Goal: Transaction & Acquisition: Purchase product/service

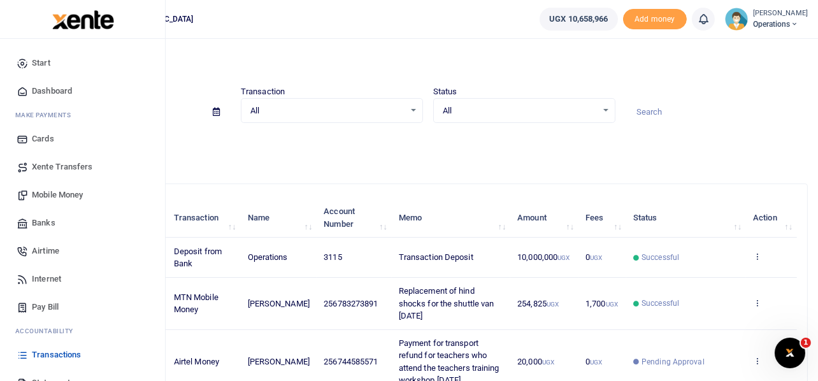
click at [50, 195] on span "Mobile Money" at bounding box center [57, 195] width 51 height 13
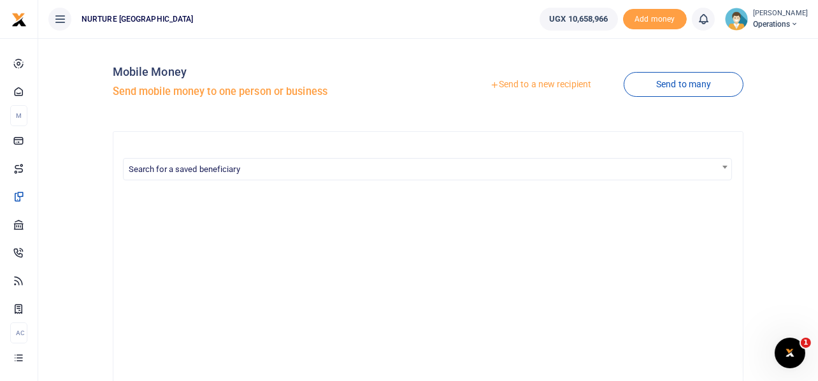
click at [540, 85] on link "Send to a new recipient" at bounding box center [540, 84] width 166 height 23
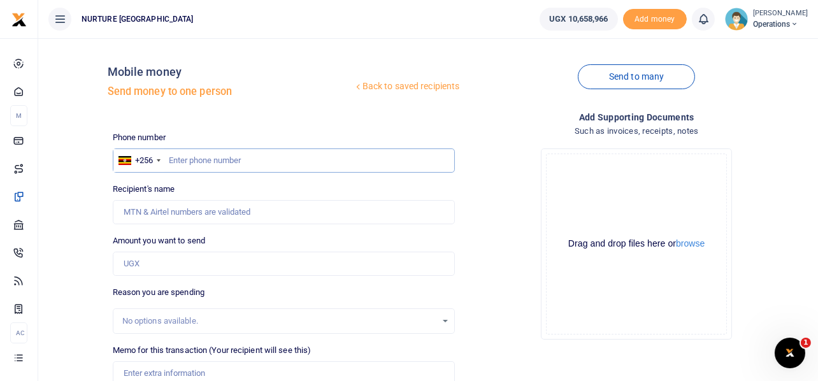
click at [243, 159] on input "text" at bounding box center [284, 160] width 343 height 24
type input "705"
click at [157, 259] on input "Amount you want to send" at bounding box center [284, 264] width 343 height 24
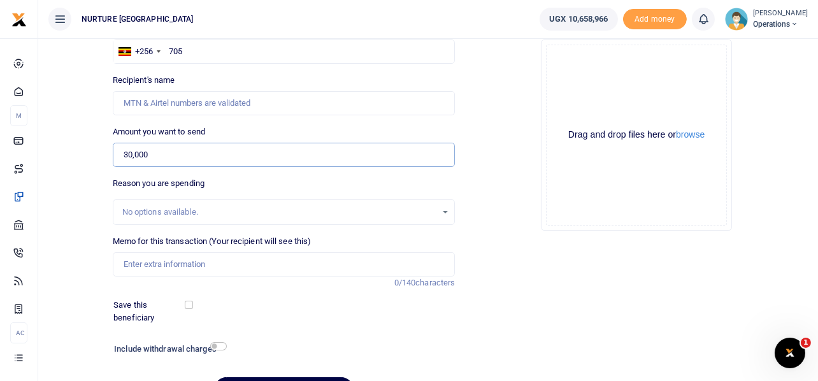
scroll to position [110, 0]
type input "30,000"
click at [168, 263] on input "Memo for this transaction (Your recipient will see this)" at bounding box center [284, 264] width 343 height 24
type input "Payment for"
click at [197, 48] on input "705" at bounding box center [284, 51] width 343 height 24
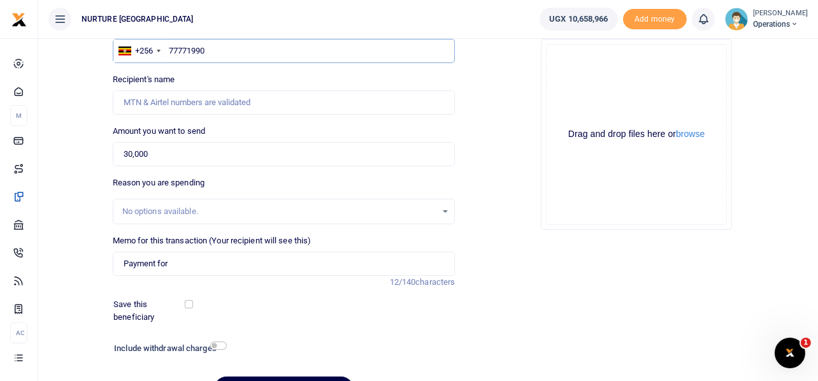
type input "777719907"
type input "Vicent Mugabi"
type input "777719907"
click at [179, 266] on input "Payment for" at bounding box center [284, 264] width 343 height 24
click at [161, 154] on input "30,000" at bounding box center [284, 154] width 343 height 24
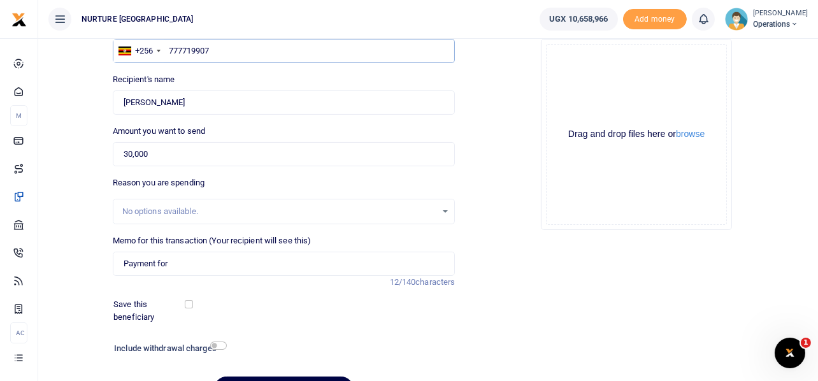
drag, startPoint x: 220, startPoint y: 50, endPoint x: 169, endPoint y: 42, distance: 51.6
click at [169, 42] on input "777719907" at bounding box center [284, 51] width 343 height 24
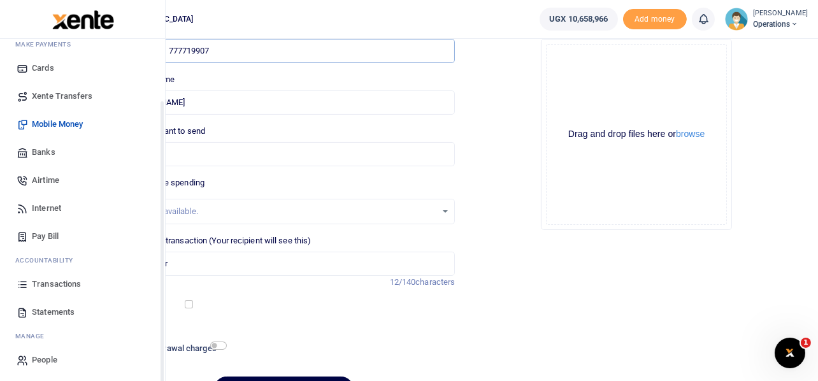
scroll to position [73, 0]
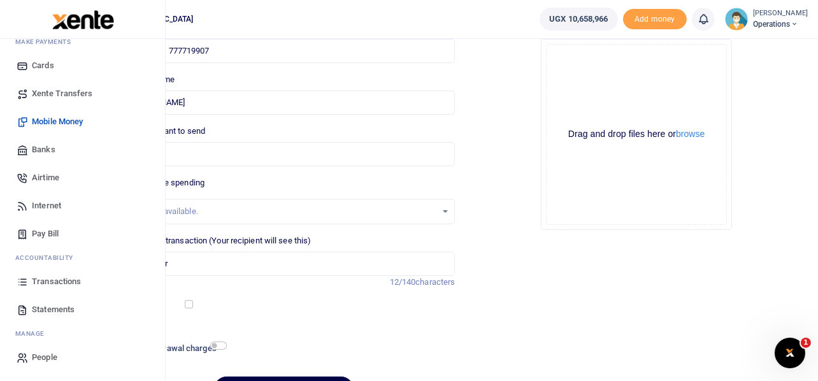
click at [59, 278] on span "Transactions" at bounding box center [56, 281] width 49 height 13
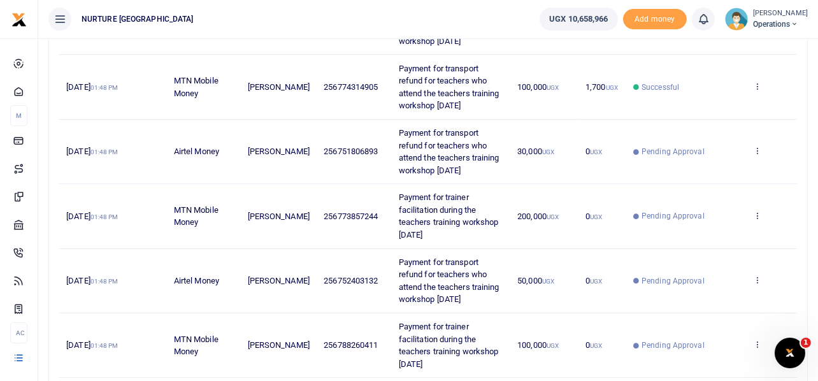
scroll to position [539, 0]
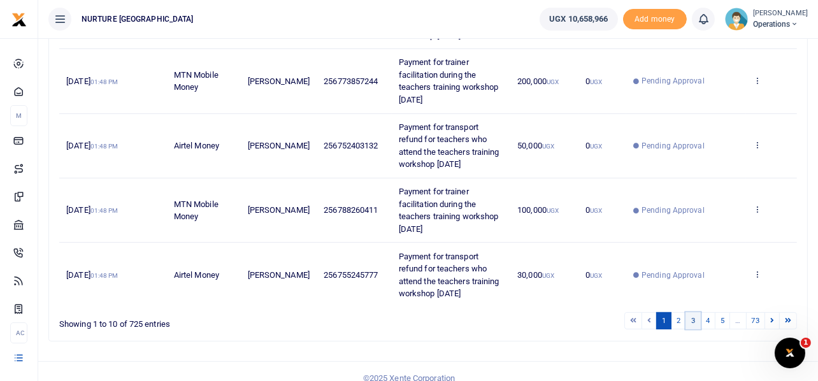
click at [694, 312] on link "3" at bounding box center [693, 320] width 15 height 17
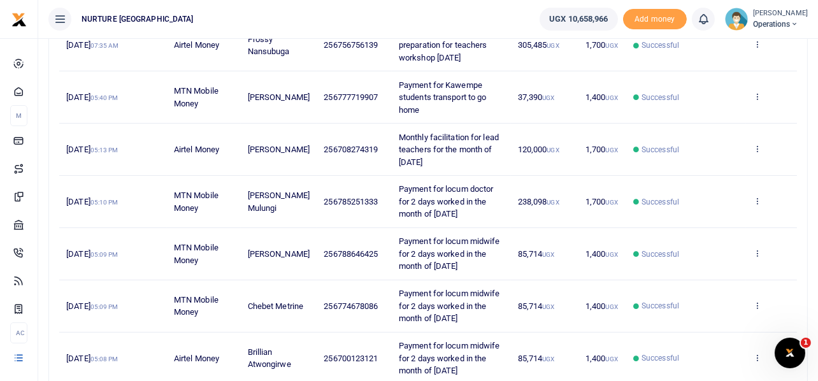
scroll to position [363, 0]
drag, startPoint x: 424, startPoint y: 109, endPoint x: 395, endPoint y: 82, distance: 39.7
click at [395, 82] on td "Payment for Kawempe students transport to go home" at bounding box center [451, 97] width 119 height 52
copy span "Payment for Kawempe students transport to go home"
click at [756, 94] on icon at bounding box center [757, 95] width 8 height 9
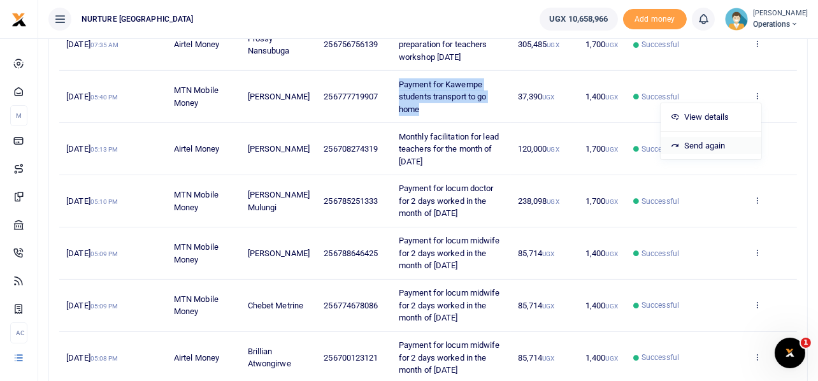
click at [697, 143] on link "Send again" at bounding box center [711, 146] width 101 height 18
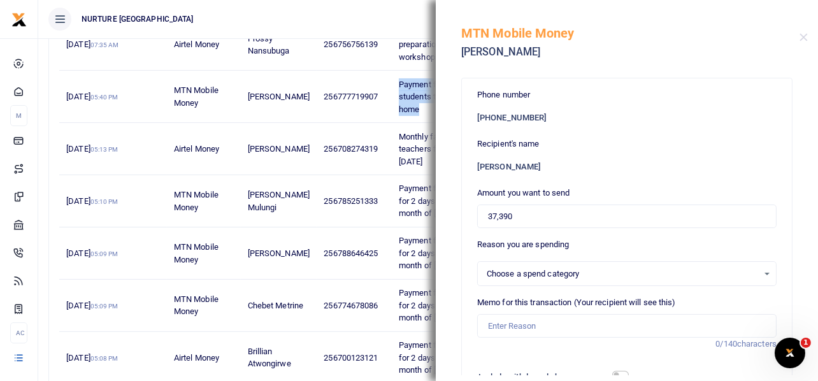
select select
click at [536, 214] on input "37,390" at bounding box center [626, 217] width 299 height 24
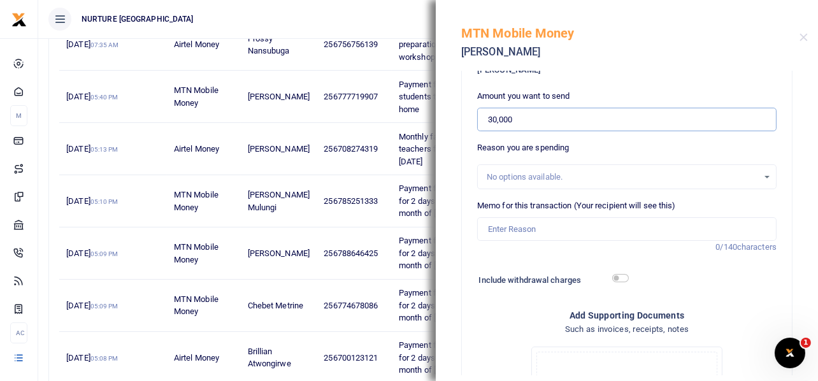
scroll to position [97, 0]
type input "30,000"
click at [547, 226] on input "Memo for this transaction (Your recipient will see this)" at bounding box center [626, 229] width 299 height 24
paste input "Payment for Kawempe students transport to go home"
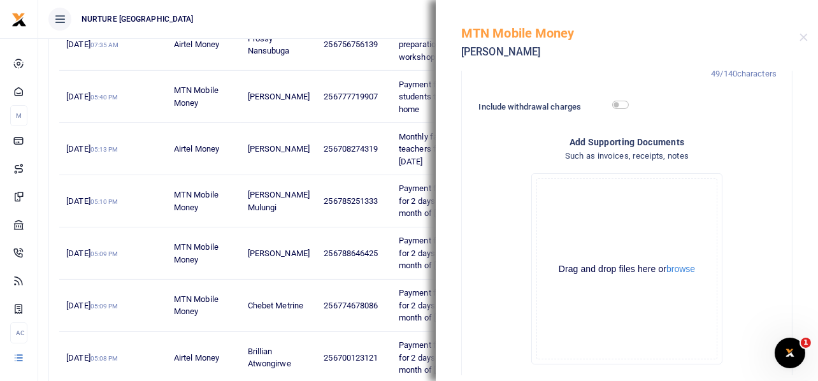
scroll to position [271, 0]
type input "Payment for Kawempe students transport to go home"
click at [613, 103] on input "checkbox" at bounding box center [620, 104] width 17 height 8
checkbox input "true"
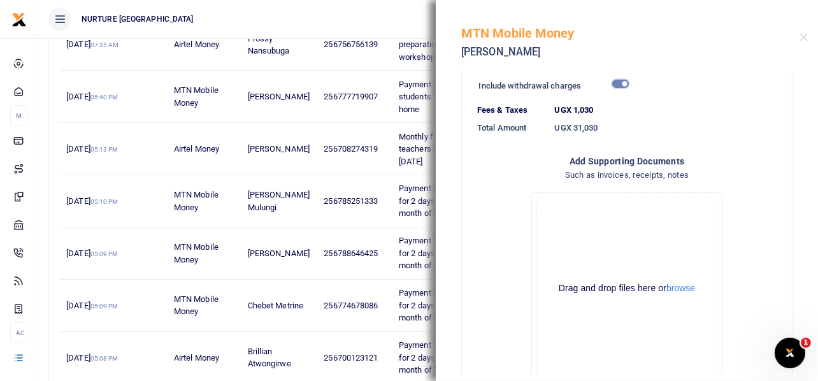
scroll to position [370, 0]
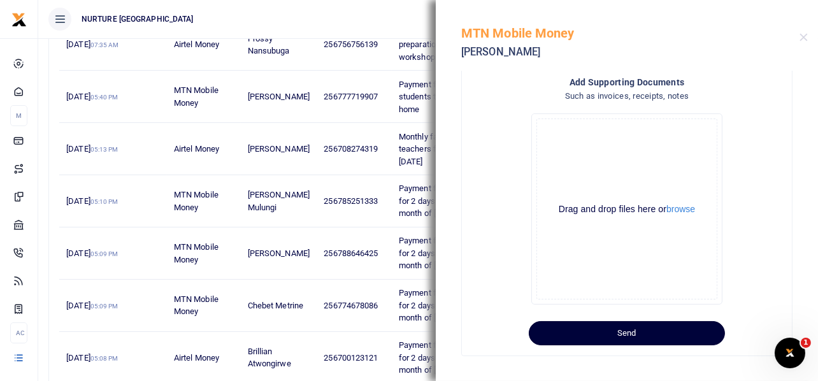
click at [631, 329] on button "Send" at bounding box center [627, 333] width 196 height 24
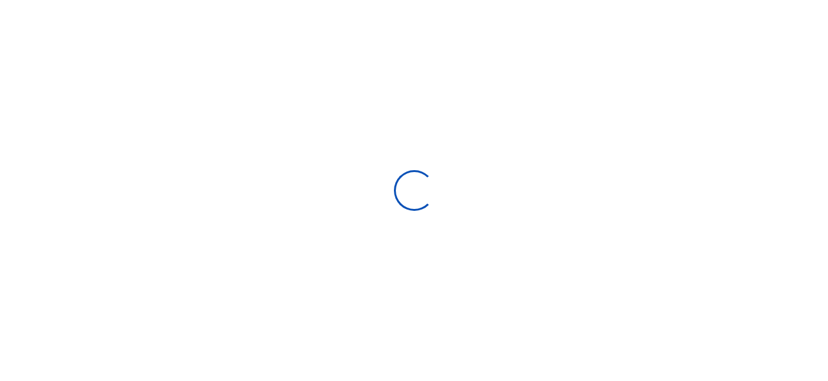
select select
type input "[DATE] - [DATE]"
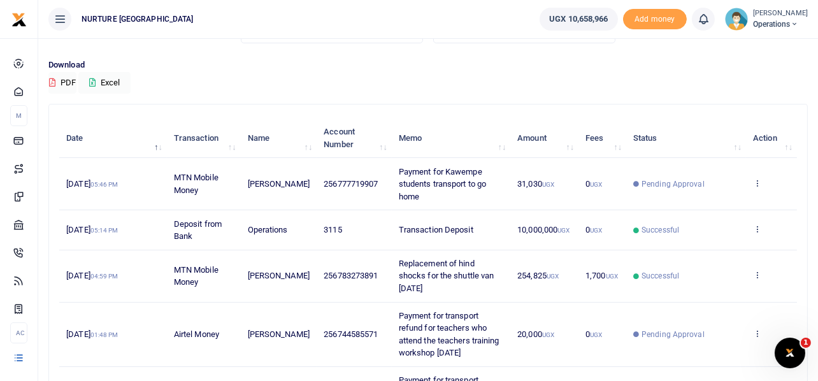
scroll to position [82, 0]
